Goal: Download file/media

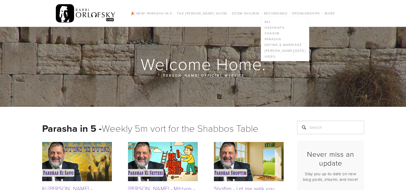
click at [268, 23] on link "All" at bounding box center [285, 22] width 48 height 6
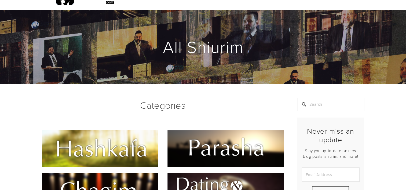
scroll to position [81, 0]
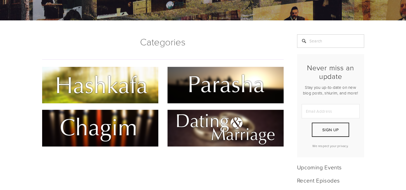
click at [126, 95] on img at bounding box center [100, 85] width 116 height 36
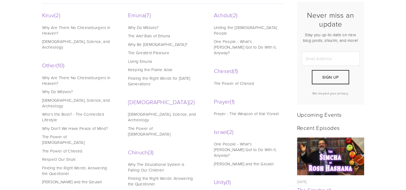
scroll to position [161, 0]
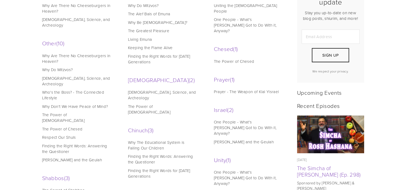
click at [148, 140] on link "Why The Educational System is Failing Our Children" at bounding box center [162, 145] width 68 height 11
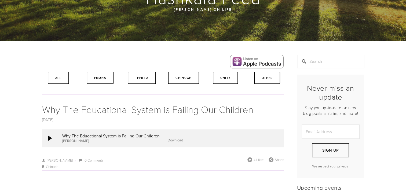
scroll to position [107, 0]
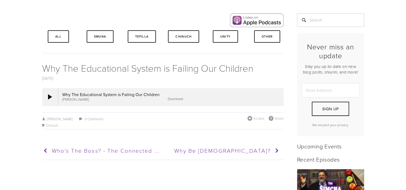
click at [171, 100] on link "Download" at bounding box center [175, 98] width 15 height 5
